Goal: Entertainment & Leisure: Consume media (video, audio)

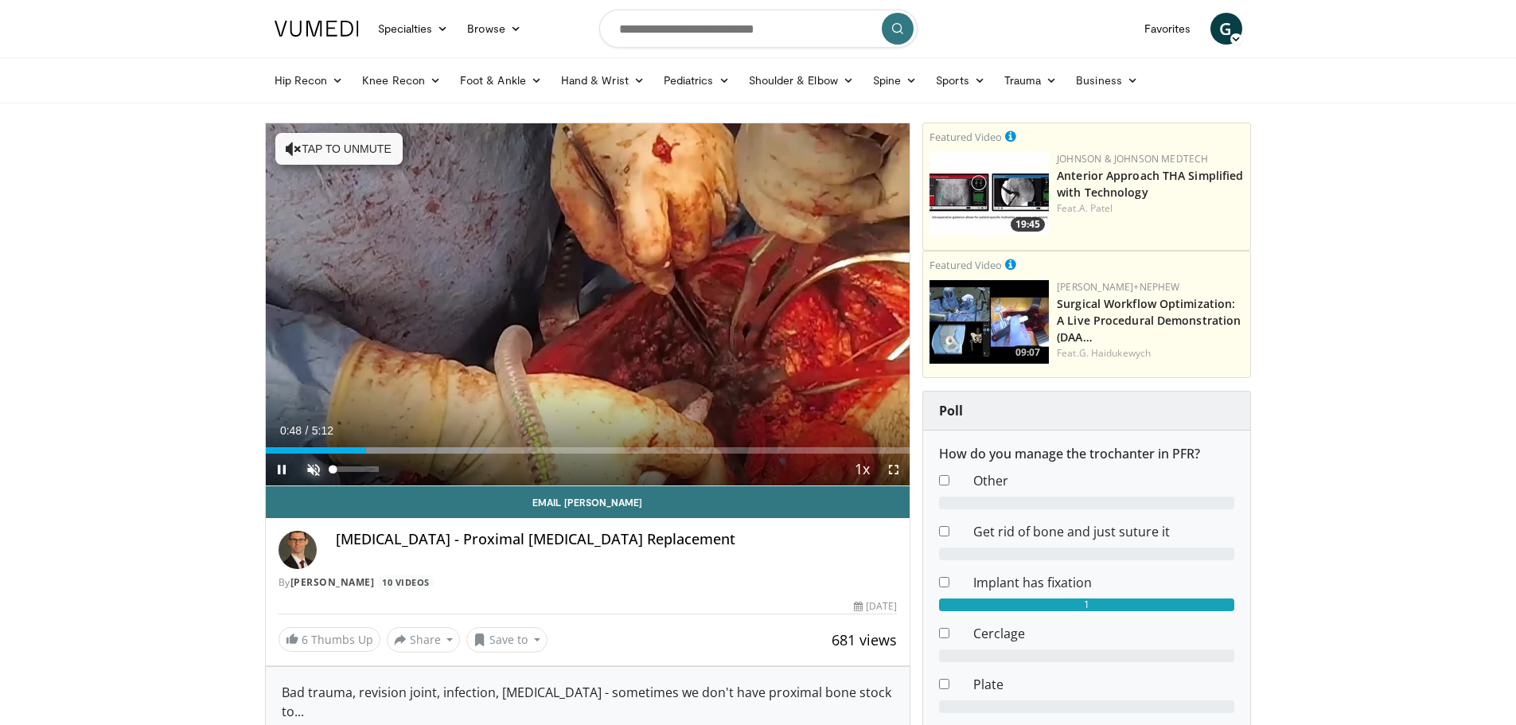
click at [310, 470] on span "Video Player" at bounding box center [314, 470] width 32 height 32
